Goal: Information Seeking & Learning: Check status

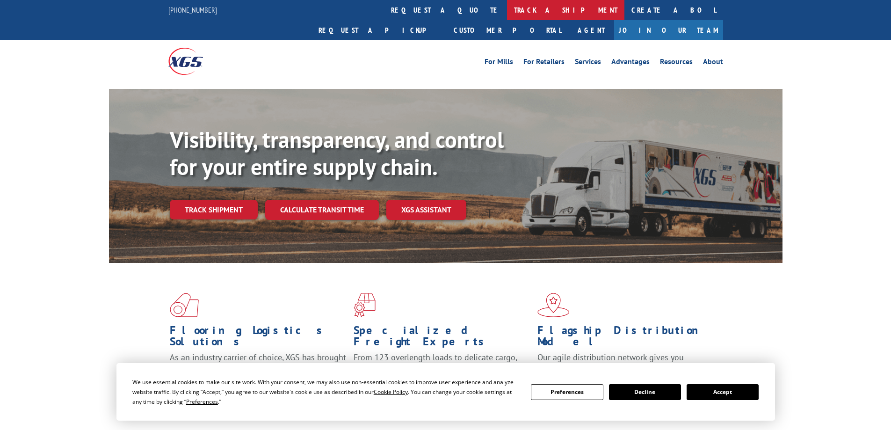
click at [507, 10] on link "track a shipment" at bounding box center [565, 10] width 117 height 20
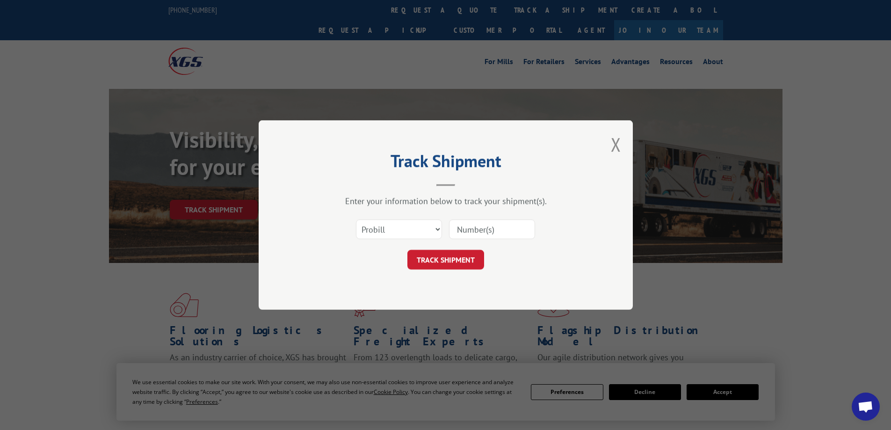
click at [483, 226] on input at bounding box center [492, 229] width 86 height 20
paste input "17496984"
type input "17496984"
click at [463, 263] on button "TRACK SHIPMENT" at bounding box center [445, 260] width 77 height 20
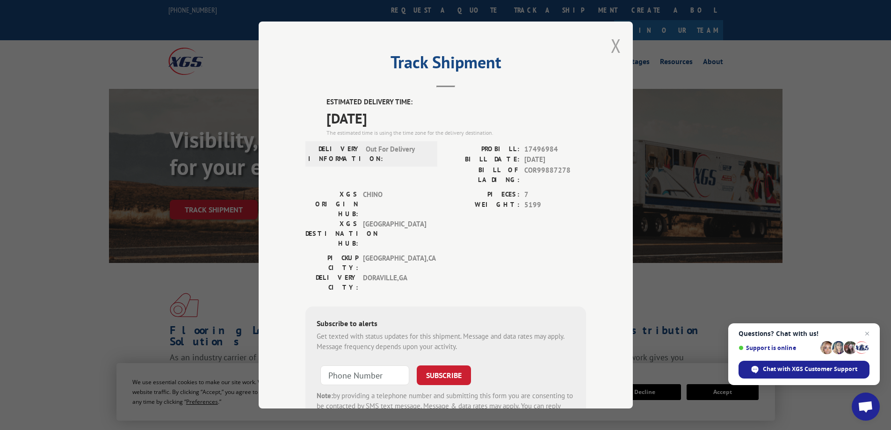
click at [612, 46] on button "Close modal" at bounding box center [616, 45] width 10 height 25
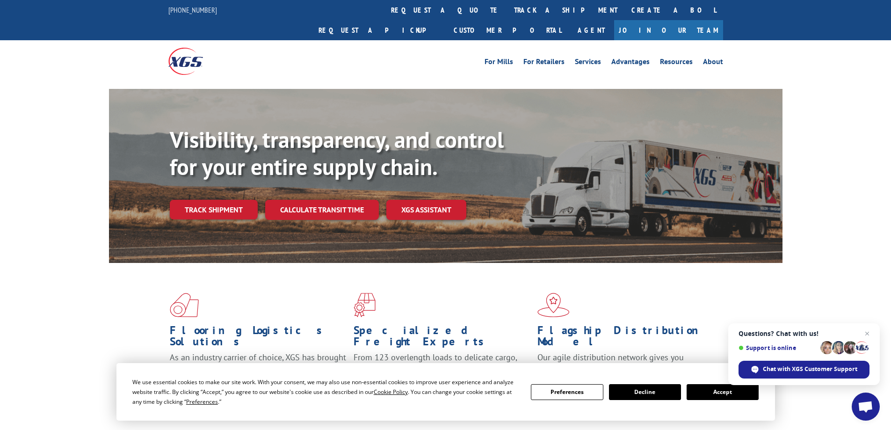
click at [507, 7] on link "track a shipment" at bounding box center [565, 10] width 117 height 20
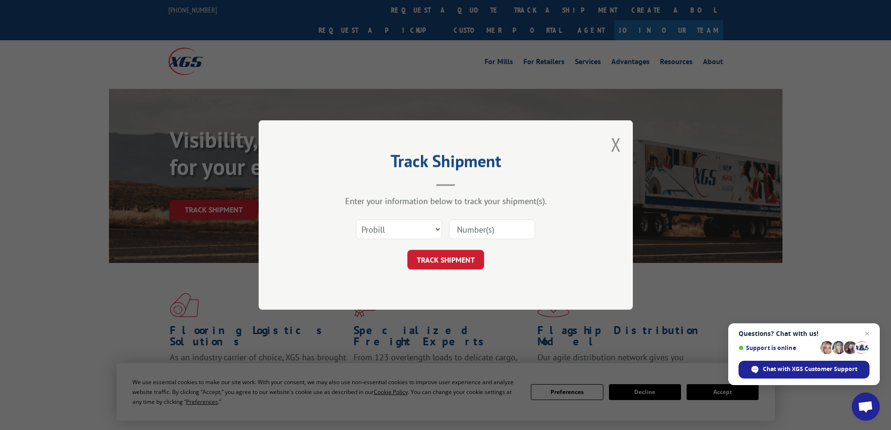
click at [500, 228] on input at bounding box center [492, 229] width 86 height 20
paste input "17501783"
type input "17501783"
click at [461, 265] on button "TRACK SHIPMENT" at bounding box center [445, 260] width 77 height 20
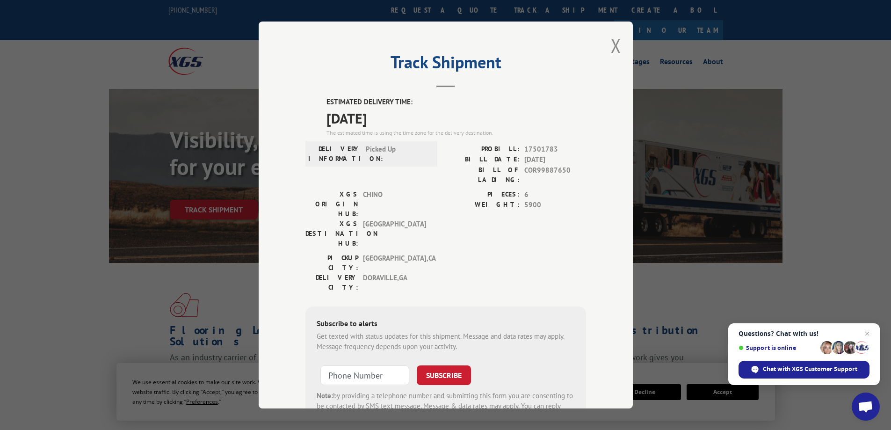
click at [109, 27] on div "Track Shipment ESTIMATED DELIVERY TIME: [DATE] The estimated time is using the …" at bounding box center [445, 215] width 891 height 430
